Goal: Task Accomplishment & Management: Use online tool/utility

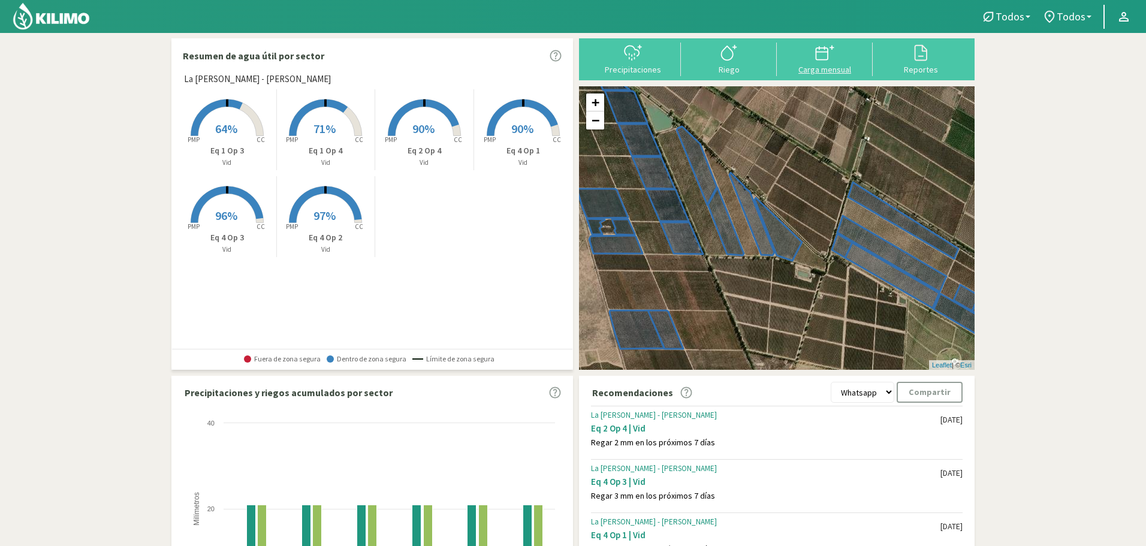
click at [829, 65] on div "Carga mensual" at bounding box center [825, 69] width 89 height 8
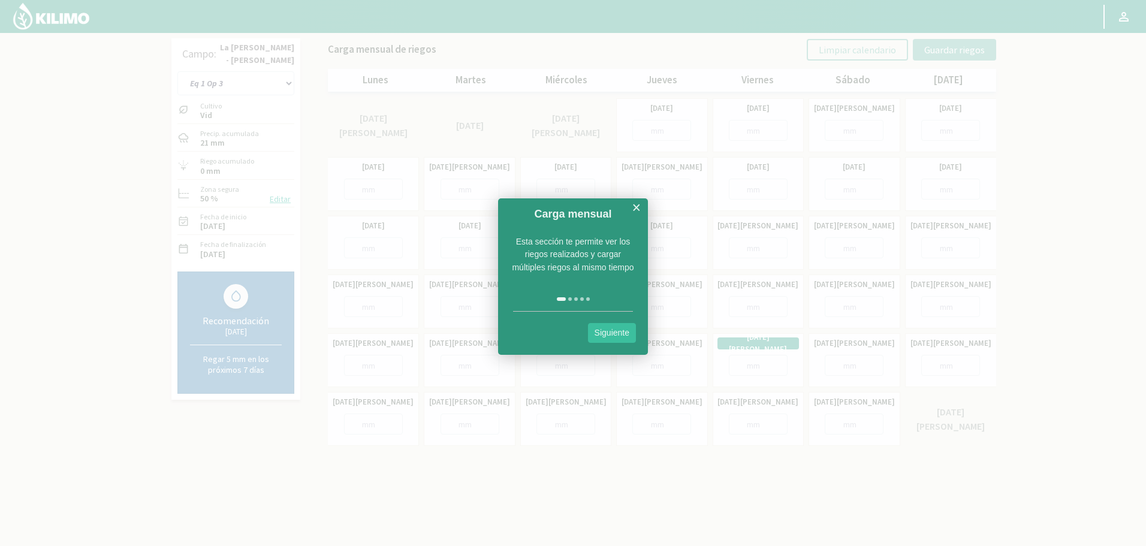
click at [610, 331] on link "Siguiente" at bounding box center [612, 333] width 48 height 20
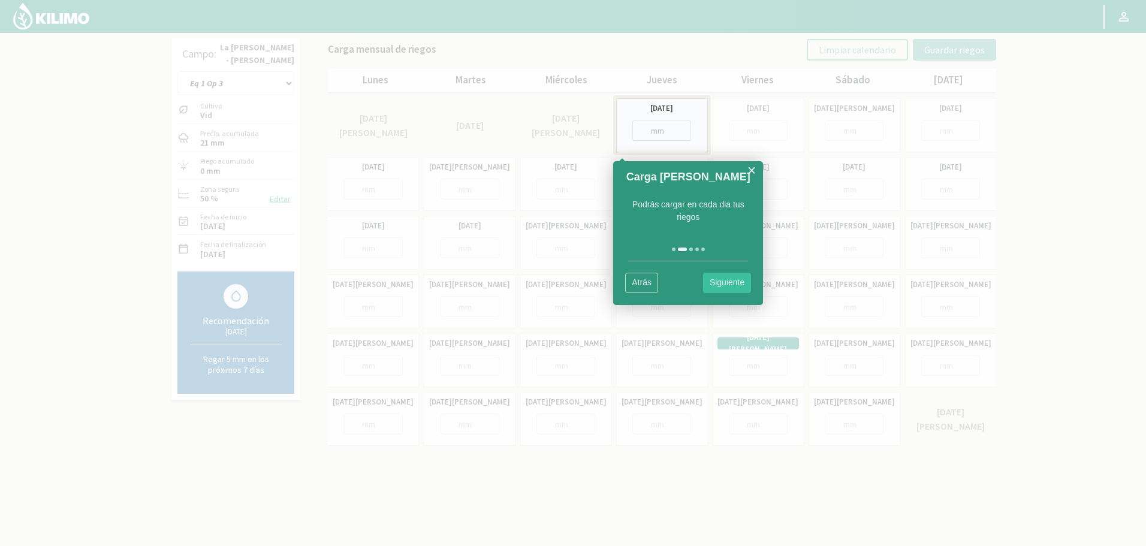
click at [727, 286] on link "Siguiente" at bounding box center [727, 283] width 48 height 20
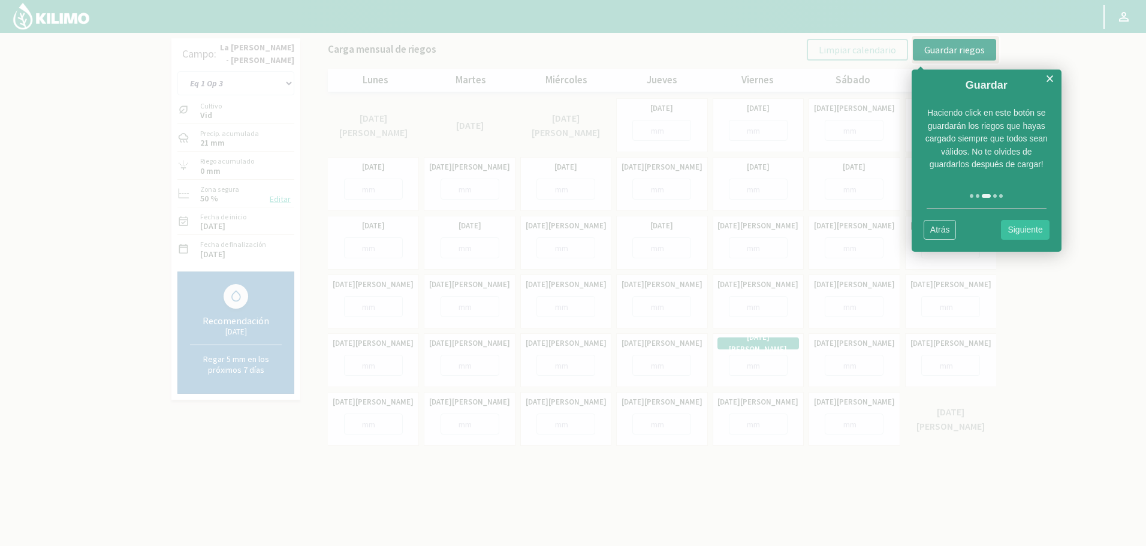
click at [1042, 231] on link "Siguiente" at bounding box center [1025, 230] width 48 height 20
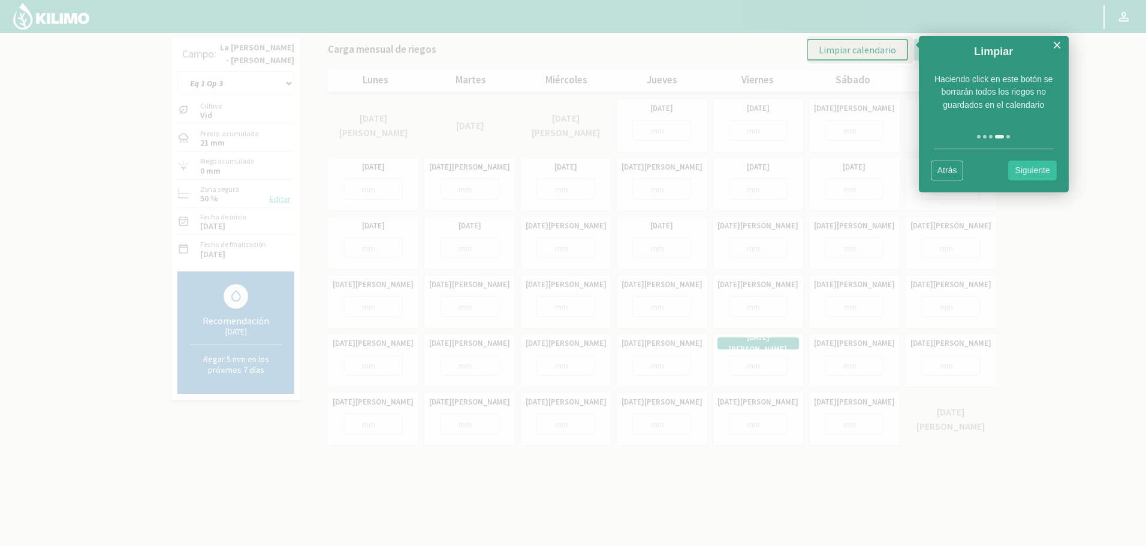
click at [1029, 171] on link "Siguiente" at bounding box center [1032, 171] width 48 height 20
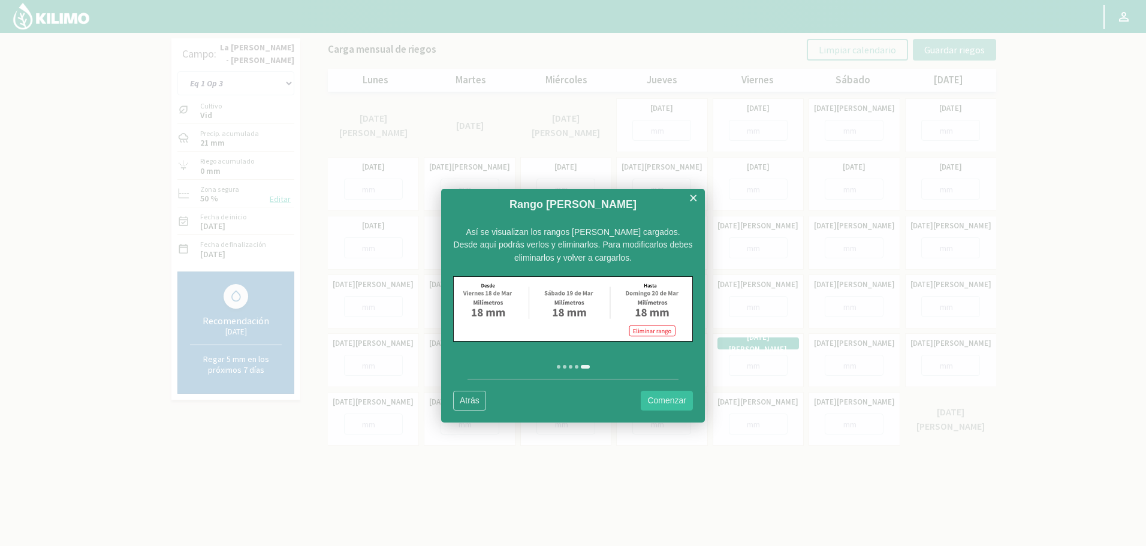
click at [666, 401] on link "Comenzar" at bounding box center [667, 401] width 52 height 20
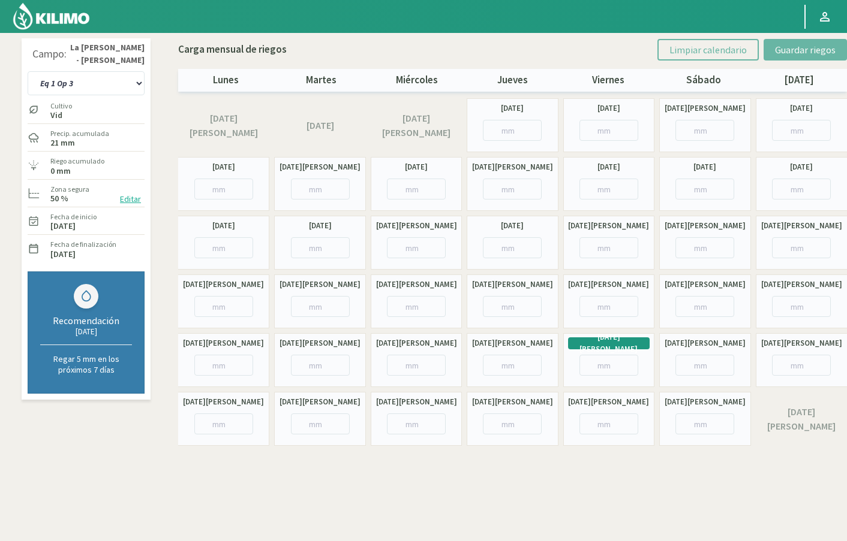
click at [2, 92] on section "Campo: La Celia - Eugenio Bustos Eq 1 Op 3 Eq 1 Op 4 Eq 2 Op 4 Eq 4 Op 1 Eq 4 O…" at bounding box center [423, 303] width 847 height 541
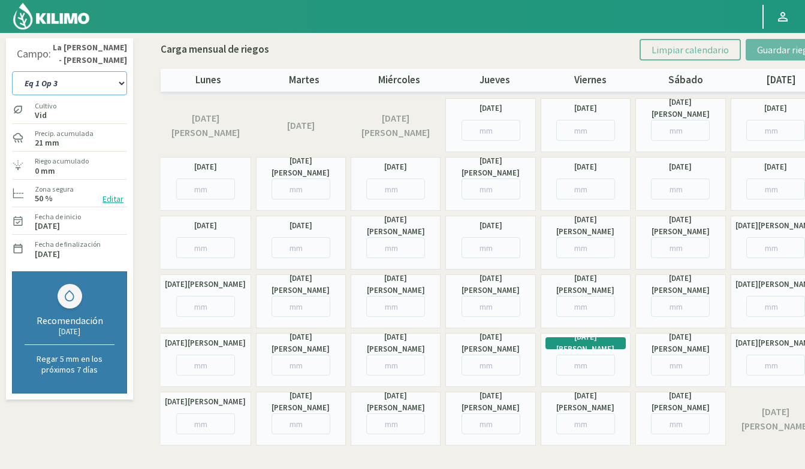
click at [104, 80] on select "Eq 1 Op 3 Eq 1 Op 4 Eq 2 Op 4 Eq 4 Op 1 Eq 4 Op 2 Eq 4 Op 3" at bounding box center [69, 83] width 115 height 24
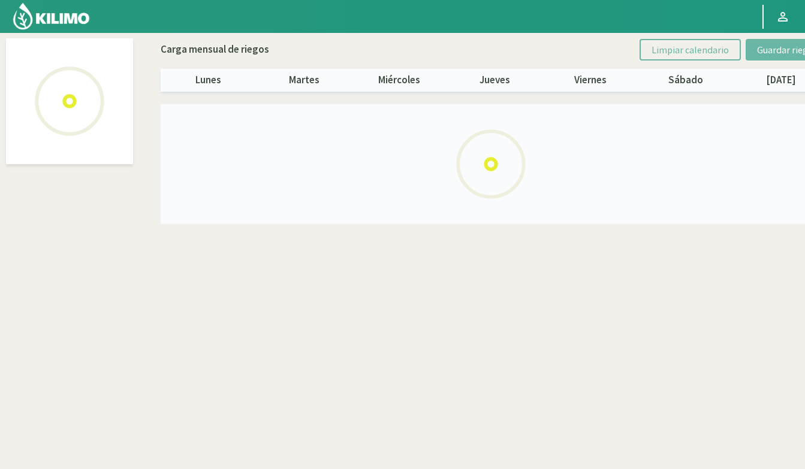
select select "3: Object"
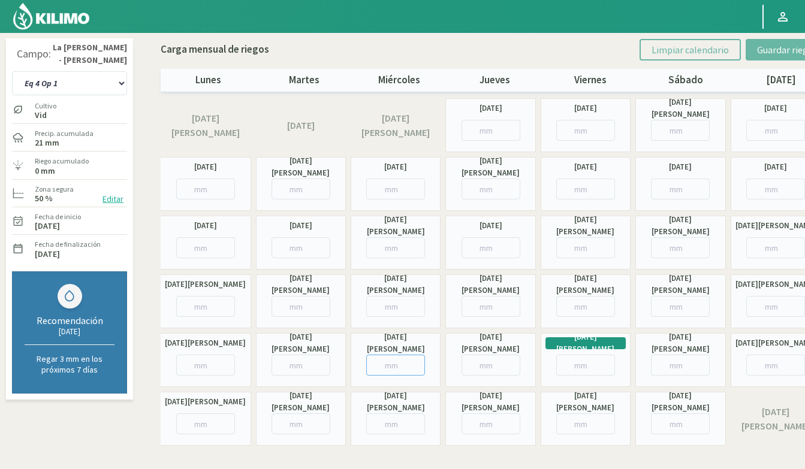
click at [394, 365] on input "number" at bounding box center [395, 365] width 59 height 21
type input "8"
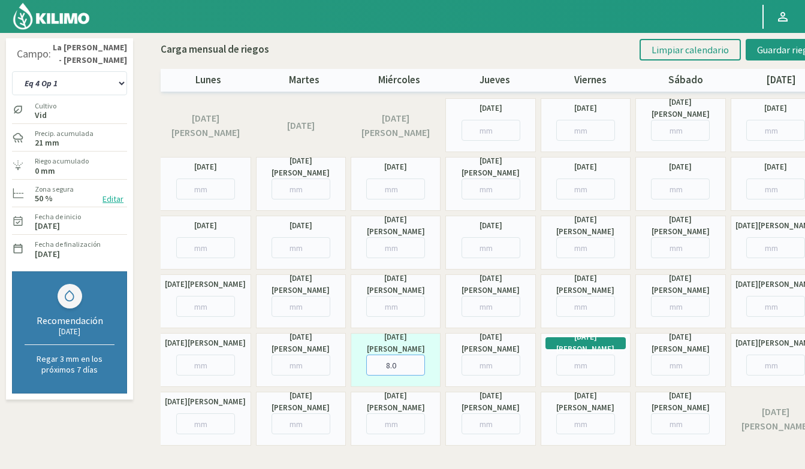
type input "8.0"
click at [478, 365] on input "number" at bounding box center [491, 365] width 59 height 21
type input "5"
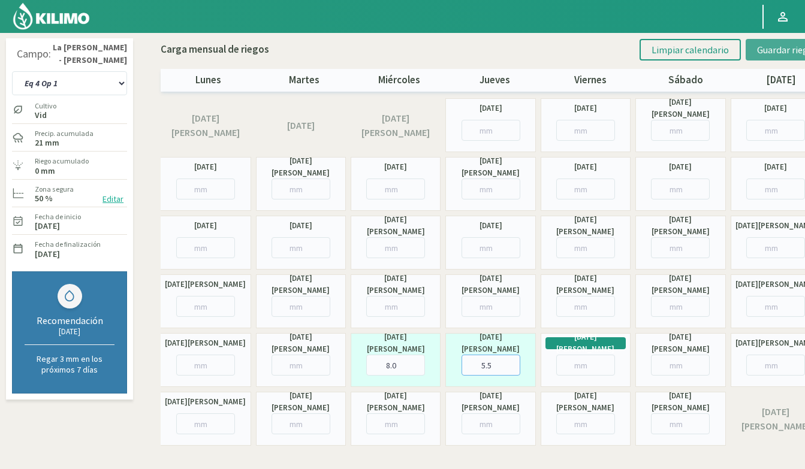
type input "5.5"
click at [782, 49] on span "Guardar riegos" at bounding box center [787, 50] width 61 height 12
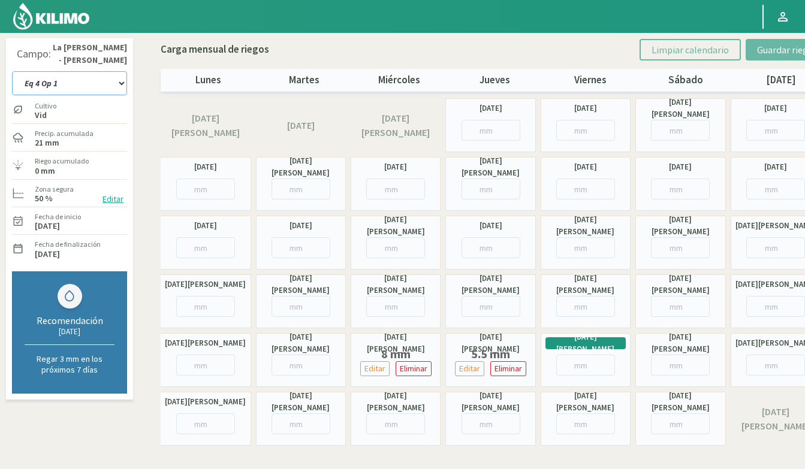
click at [106, 83] on select "Eq 1 Op 3 Eq 1 Op 4 Eq 2 Op 4 Eq 4 Op 1 Eq 4 Op 2 Eq 4 Op 3" at bounding box center [69, 83] width 115 height 24
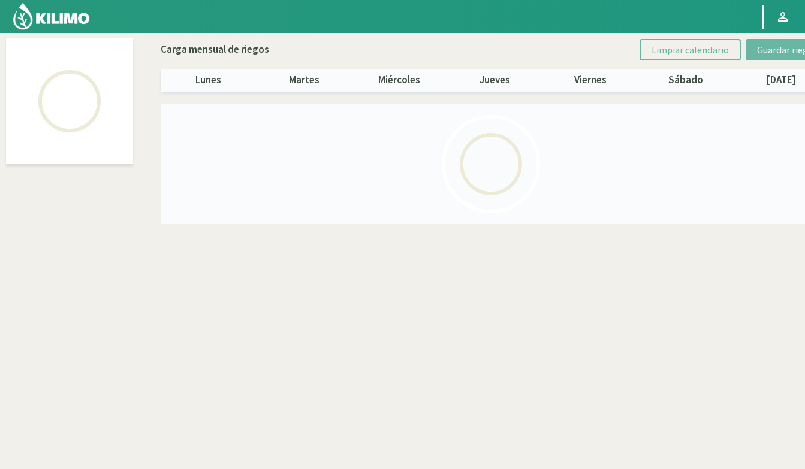
select select "5: Object"
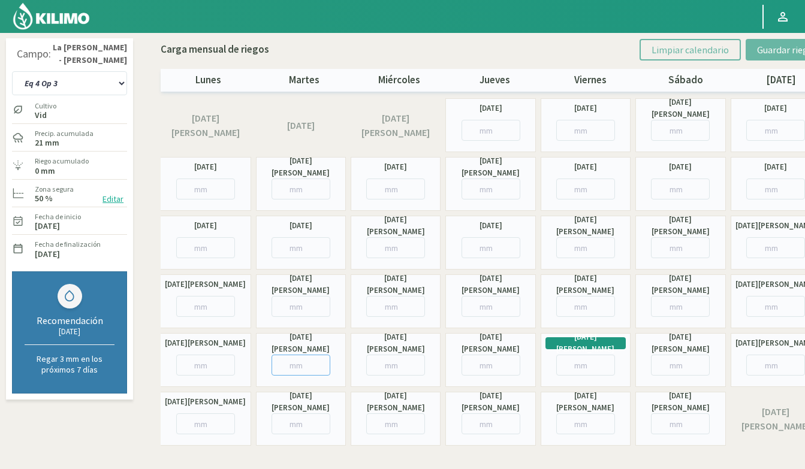
click at [286, 363] on input "number" at bounding box center [301, 365] width 59 height 21
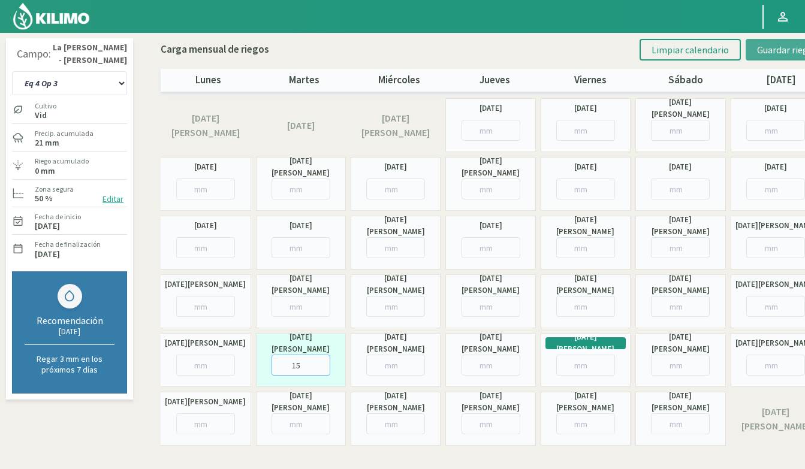
type input "15"
click at [786, 43] on button "Guardar riegos" at bounding box center [787, 50] width 83 height 22
